Goal: Find specific page/section: Find specific page/section

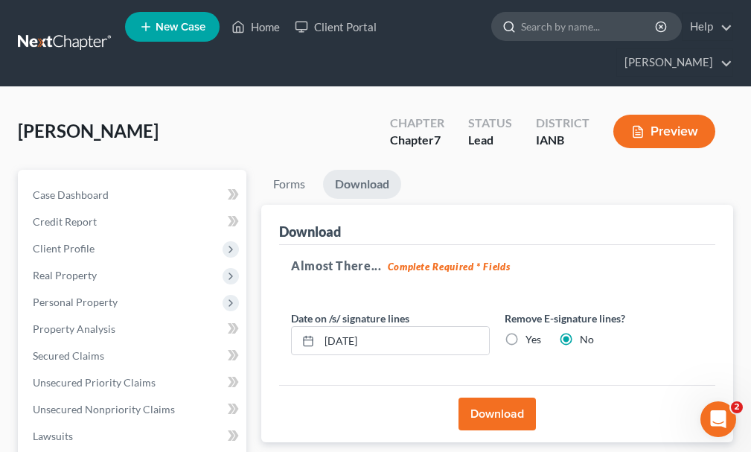
click at [521, 32] on input "search" at bounding box center [589, 27] width 136 height 28
type input "[PERSON_NAME]"
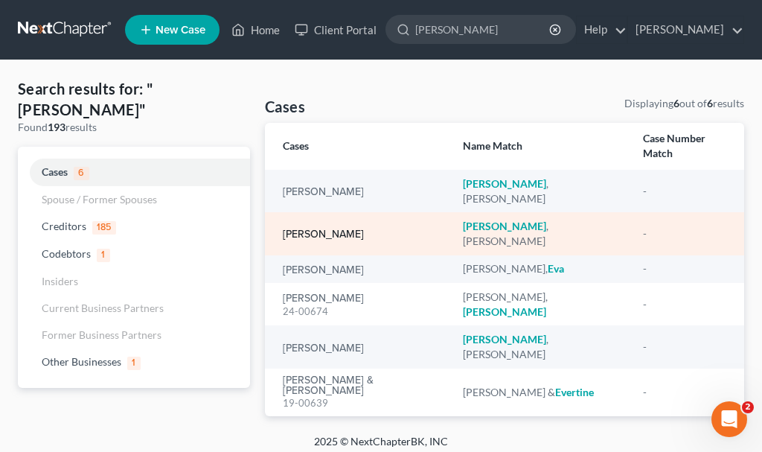
click at [319, 229] on link "[PERSON_NAME]" at bounding box center [323, 234] width 81 height 10
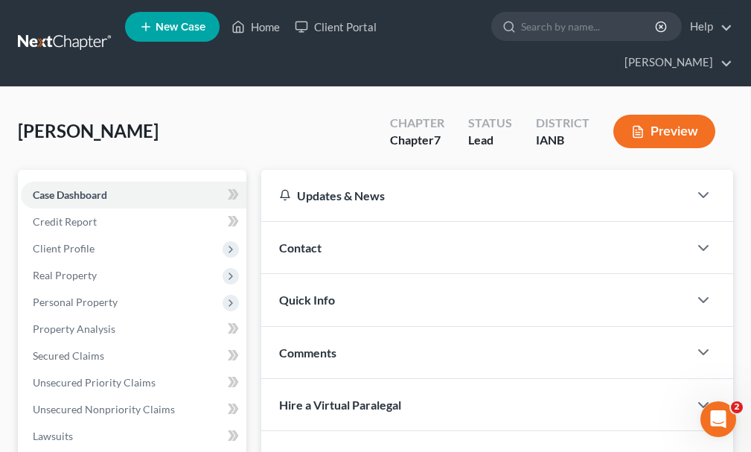
click at [669, 115] on button "Preview" at bounding box center [664, 131] width 102 height 33
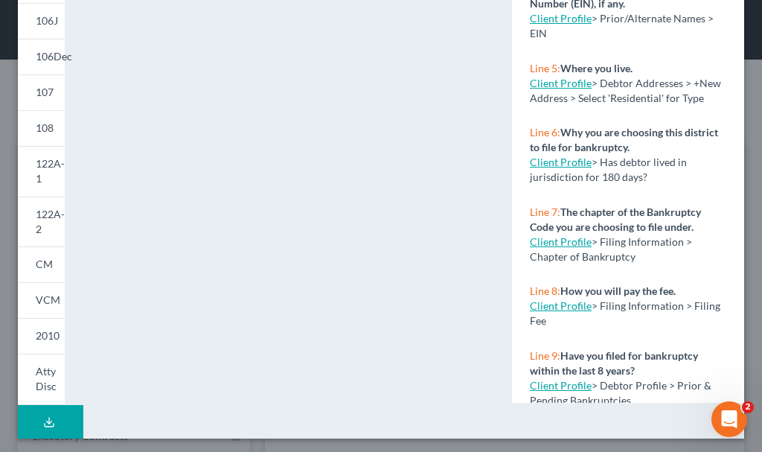
scroll to position [409, 0]
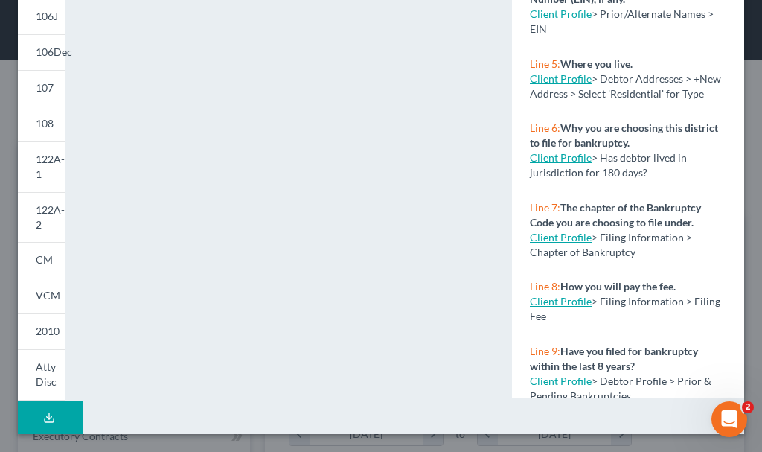
scroll to position [476, 0]
